Goal: Information Seeking & Learning: Learn about a topic

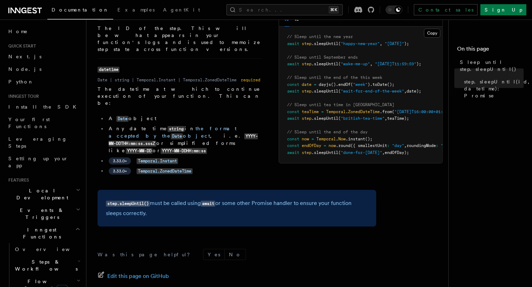
scroll to position [63, 0]
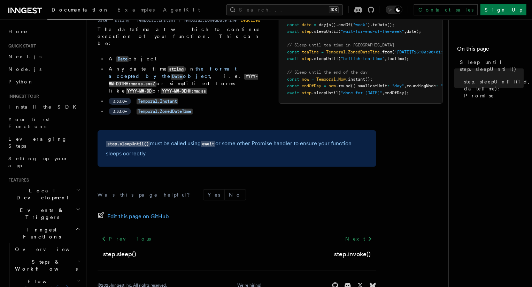
scroll to position [136, 0]
click at [117, 232] on link "Previous" at bounding box center [127, 238] width 58 height 13
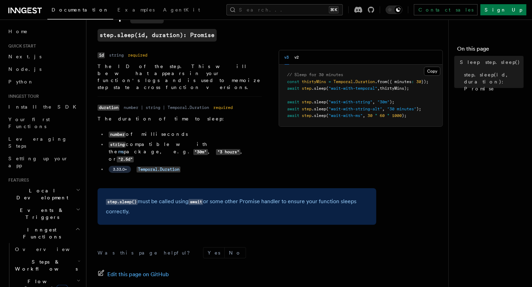
scroll to position [51, 0]
